Goal: Task Accomplishment & Management: Use online tool/utility

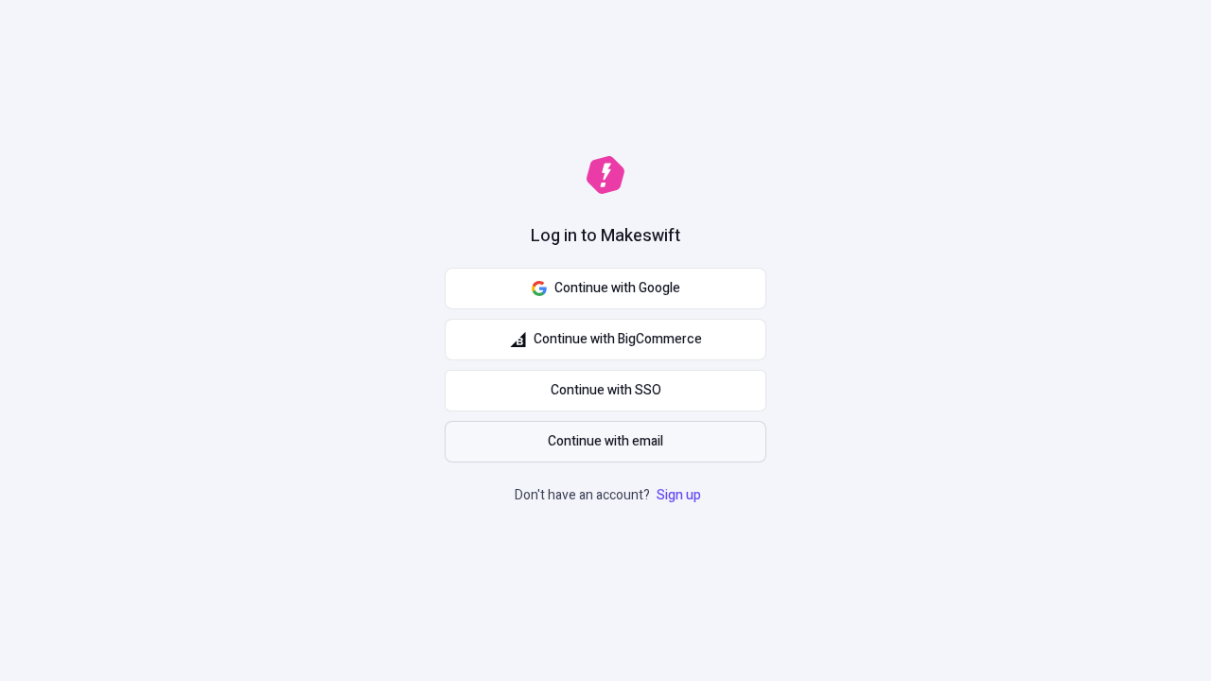
click at [606, 442] on span "Continue with email" at bounding box center [605, 441] width 115 height 21
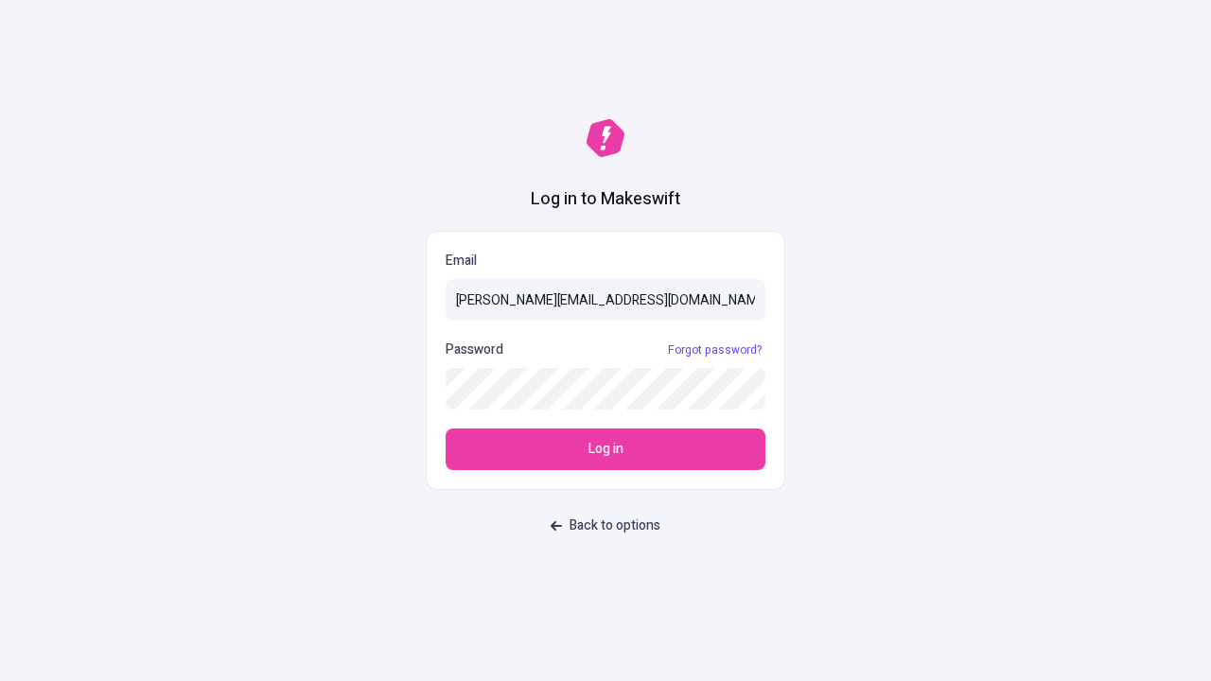
type input "[PERSON_NAME][EMAIL_ADDRESS][DOMAIN_NAME]"
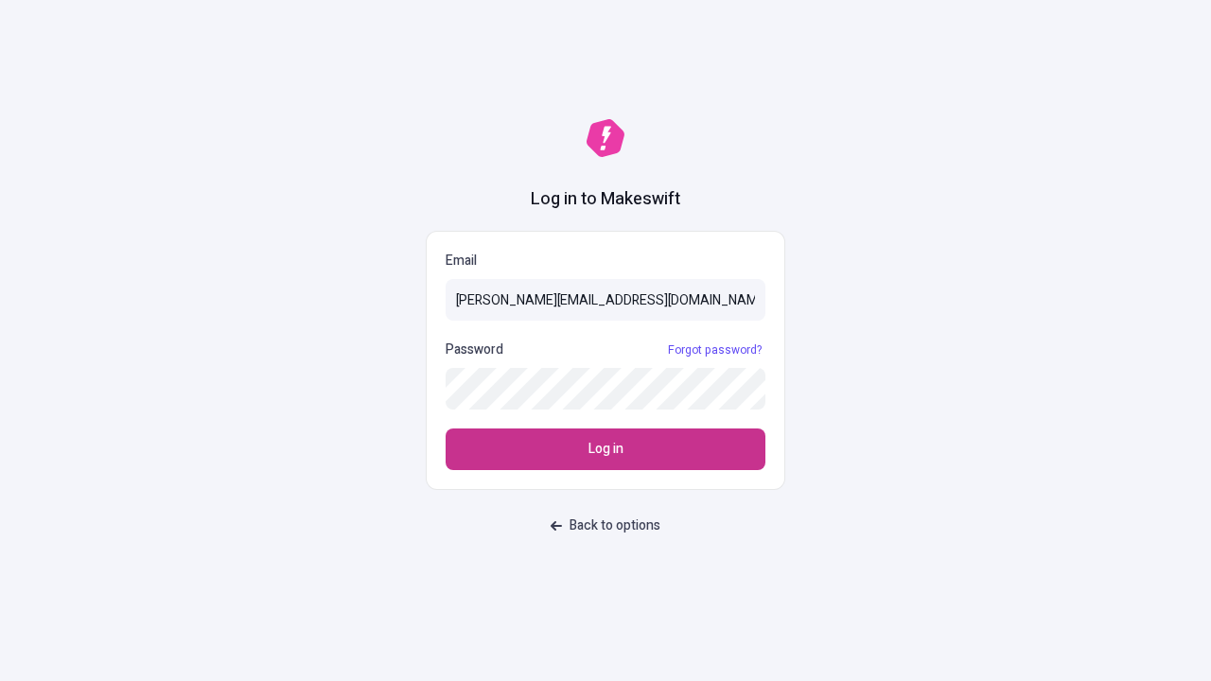
click at [606, 449] on span "Log in" at bounding box center [605, 449] width 35 height 21
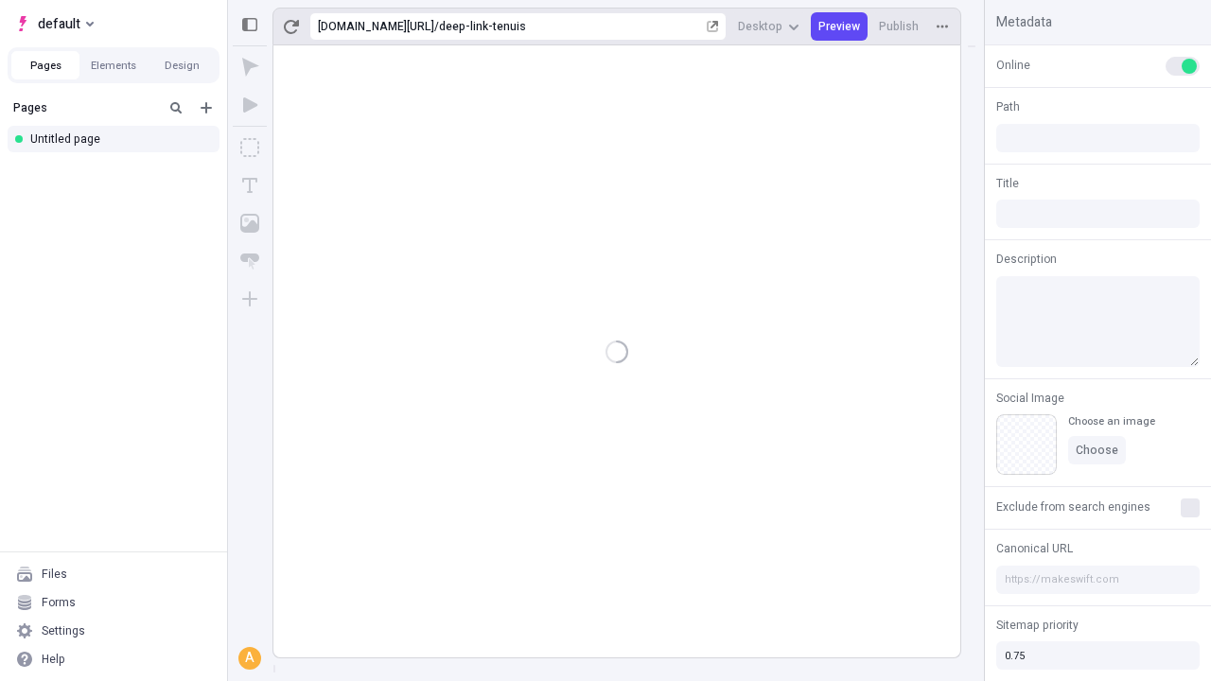
type input "/deep-link-tenuis"
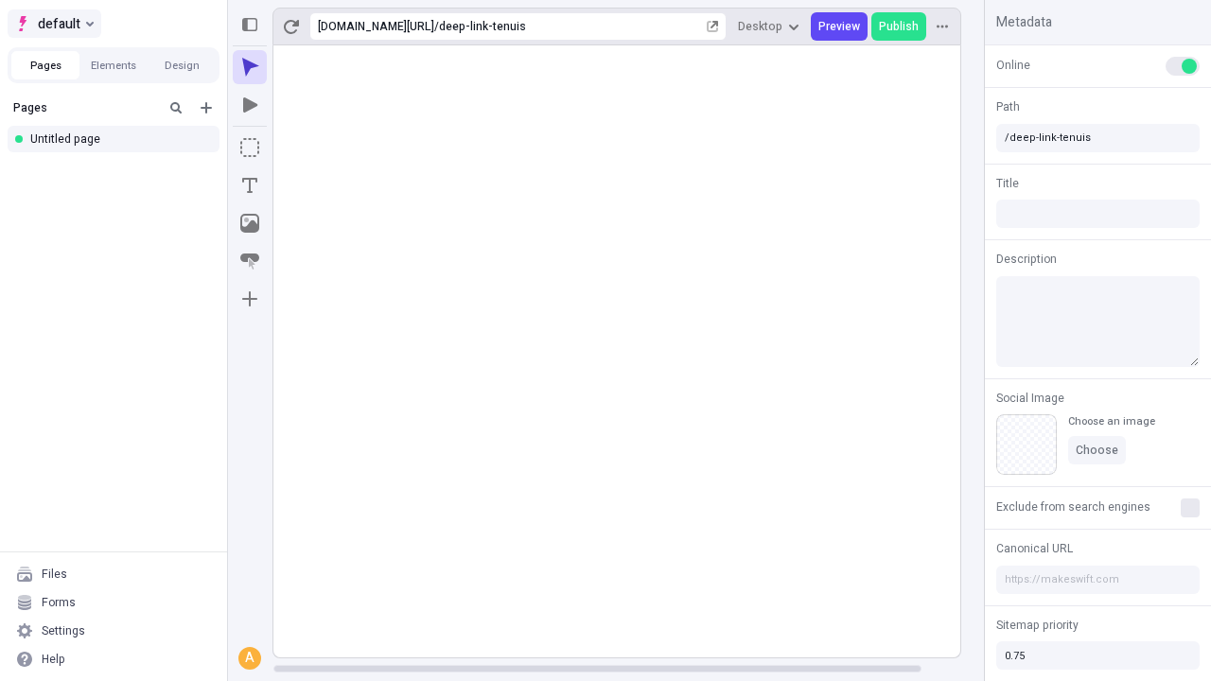
click at [53, 24] on span "default" at bounding box center [59, 23] width 43 height 23
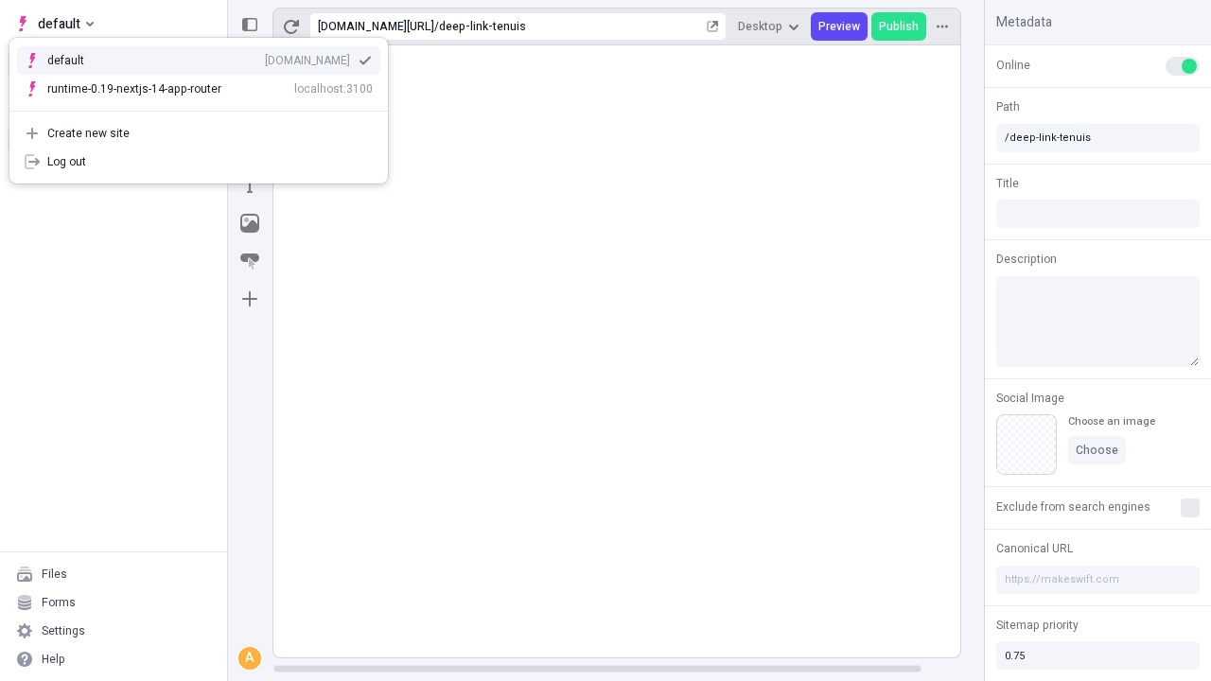
click at [199, 133] on div "Create new site" at bounding box center [209, 133] width 325 height 15
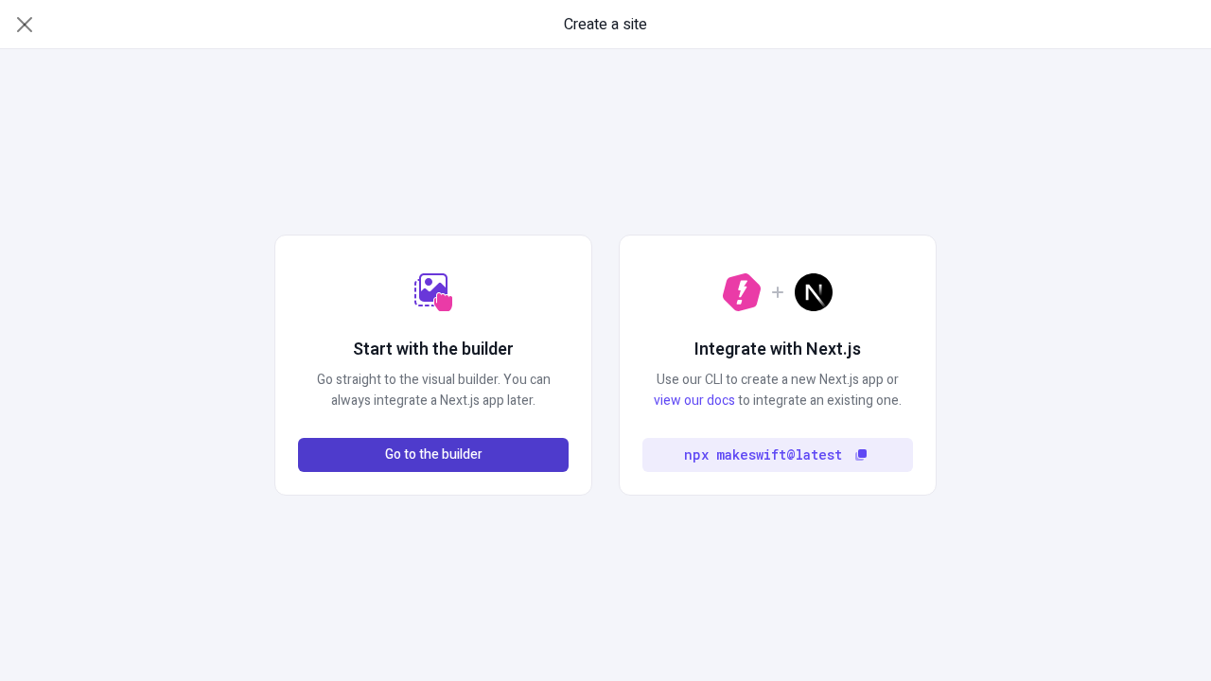
click at [433, 455] on span "Go to the builder" at bounding box center [433, 455] width 97 height 21
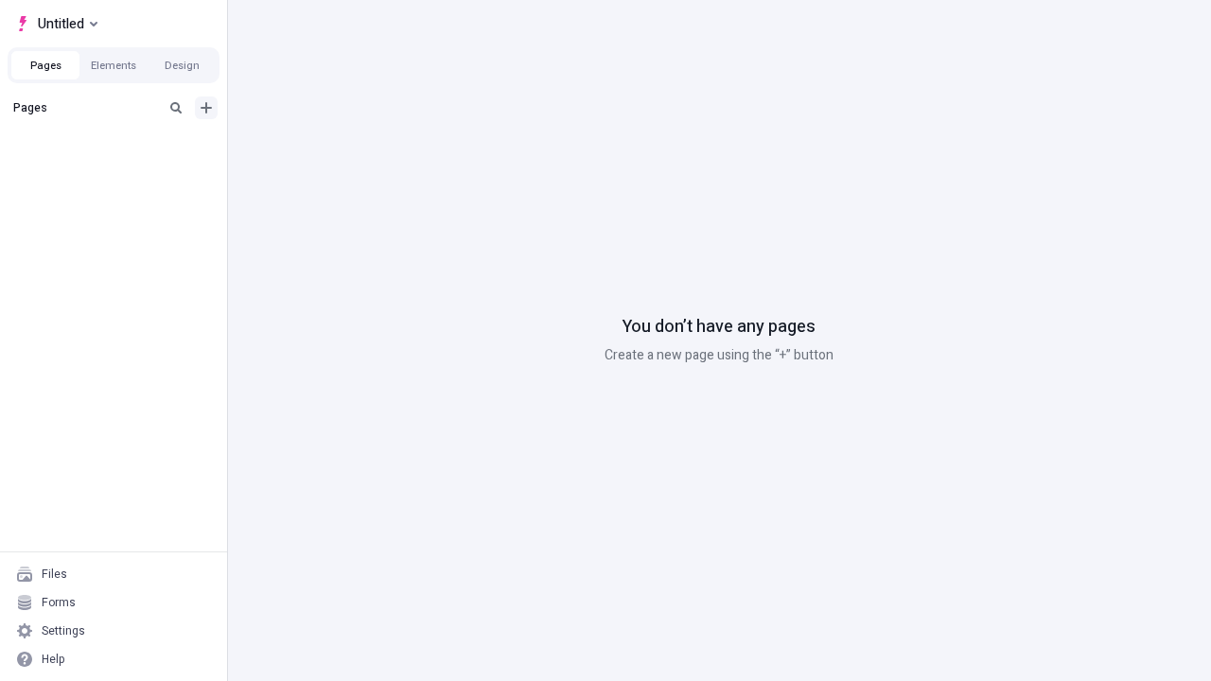
click at [206, 108] on icon "Add new" at bounding box center [206, 107] width 11 height 11
click at [119, 169] on div "Blank page" at bounding box center [119, 169] width 182 height 28
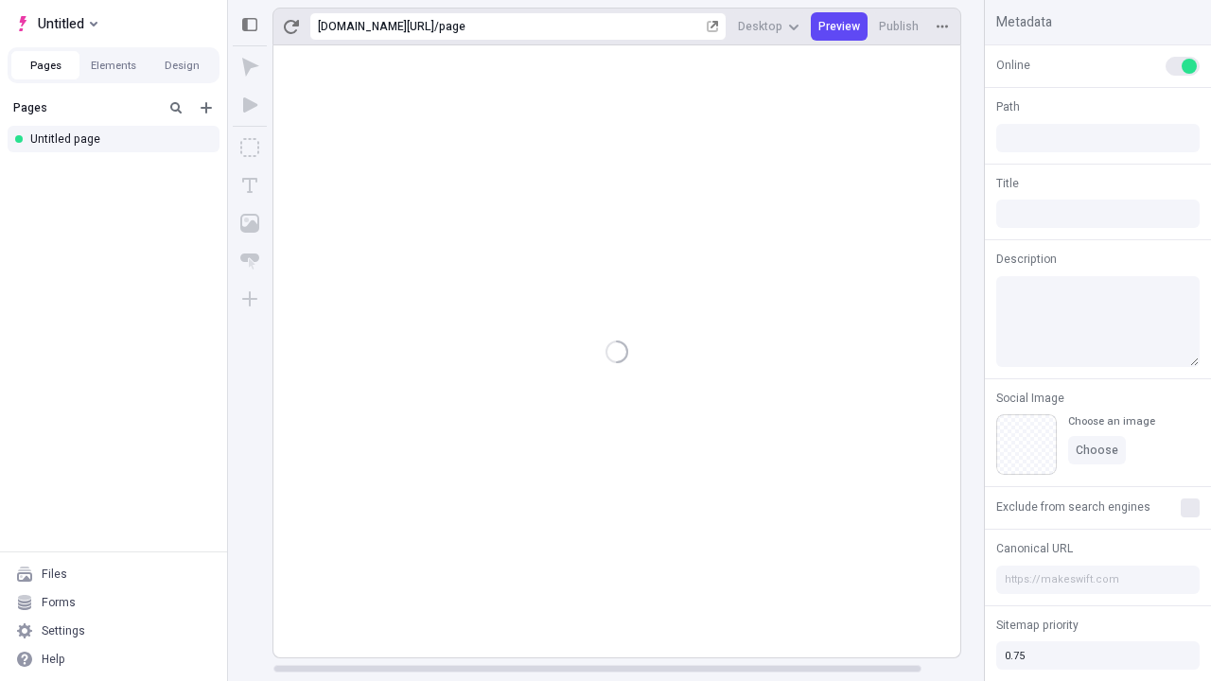
type input "/page"
click at [900, 26] on span "Publish" at bounding box center [899, 26] width 40 height 15
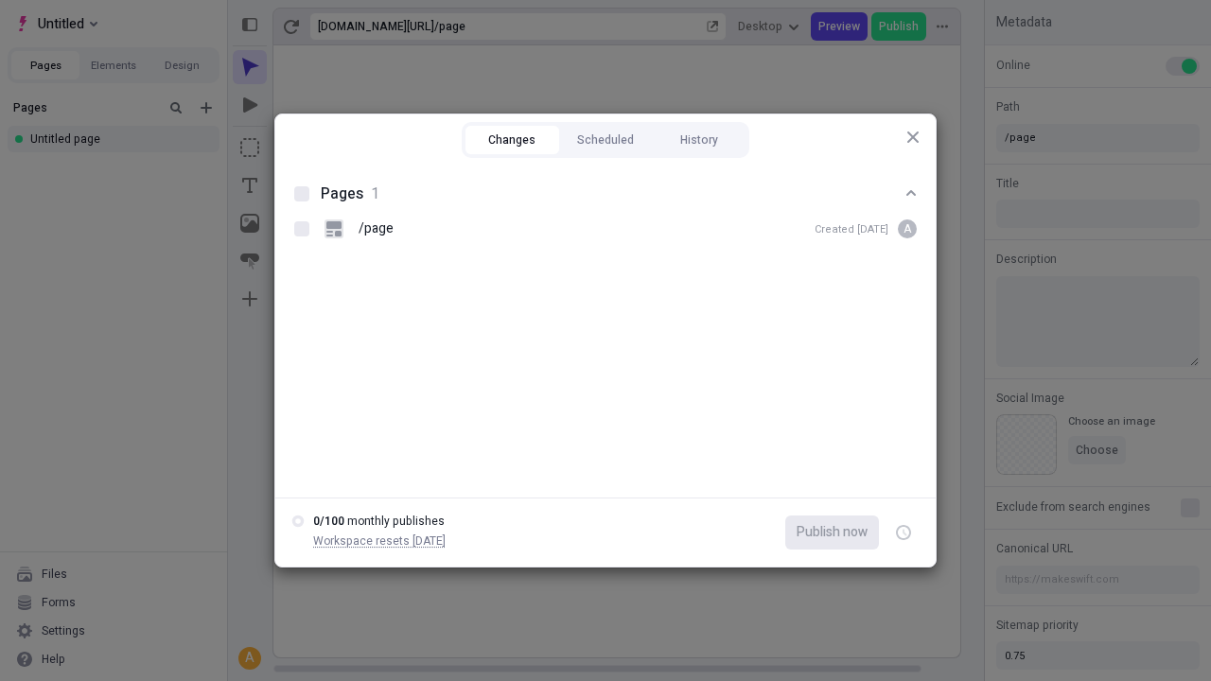
click at [512, 140] on button "Changes" at bounding box center [512, 140] width 94 height 28
click at [302, 194] on div at bounding box center [301, 193] width 15 height 15
checkbox input "true"
click at [904, 533] on icon "button" at bounding box center [905, 533] width 5 height 7
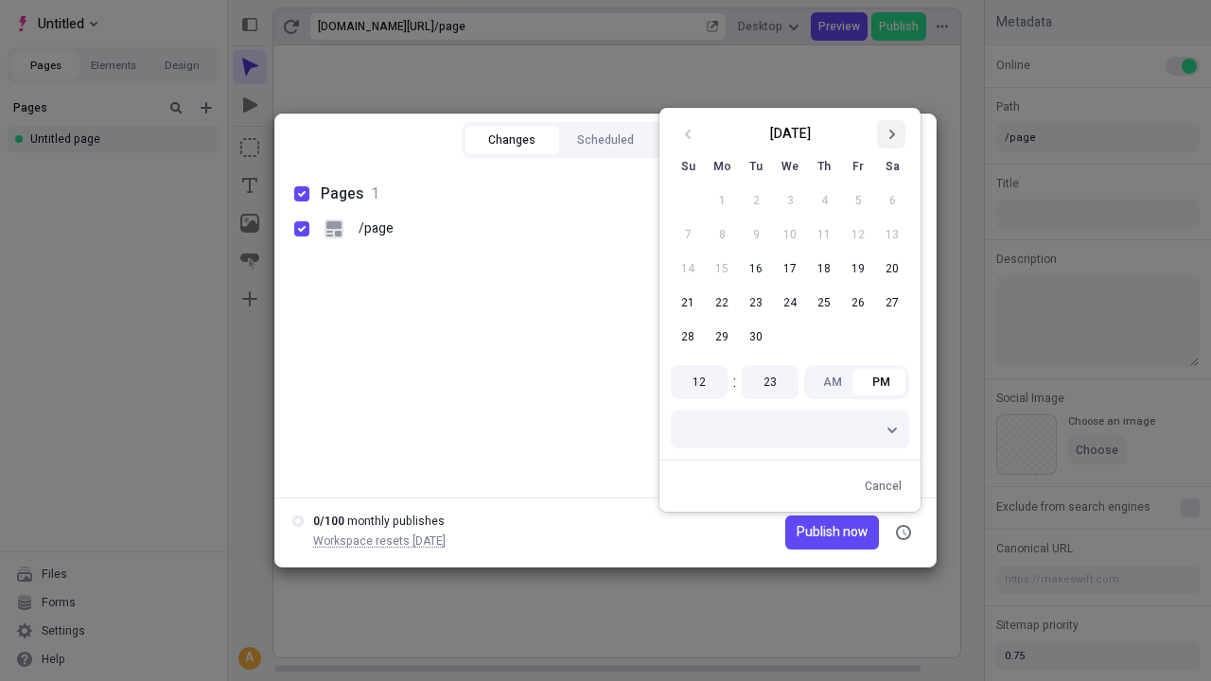
click at [891, 134] on icon "Go to next month" at bounding box center [891, 134] width 11 height 11
click at [803, 533] on span "Publish on 10/1/2025" at bounding box center [815, 532] width 105 height 21
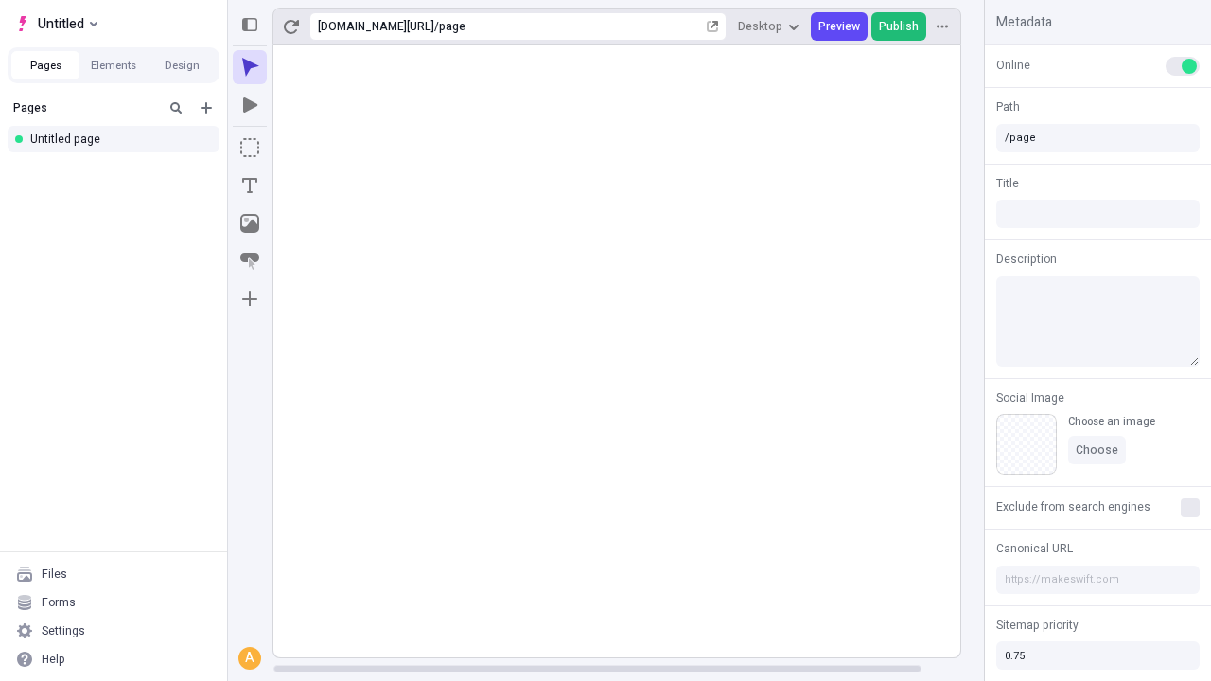
click at [900, 26] on span "Publish" at bounding box center [899, 26] width 40 height 15
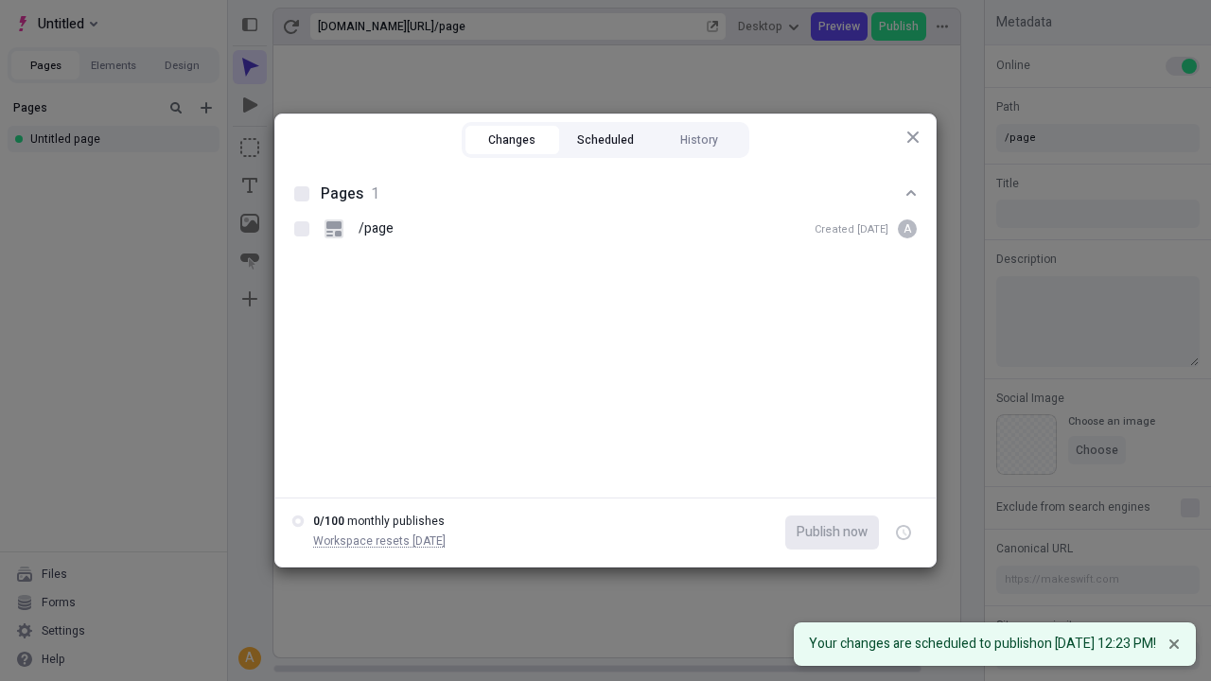
click at [606, 140] on button "Scheduled" at bounding box center [606, 140] width 94 height 28
